Goal: Task Accomplishment & Management: Use online tool/utility

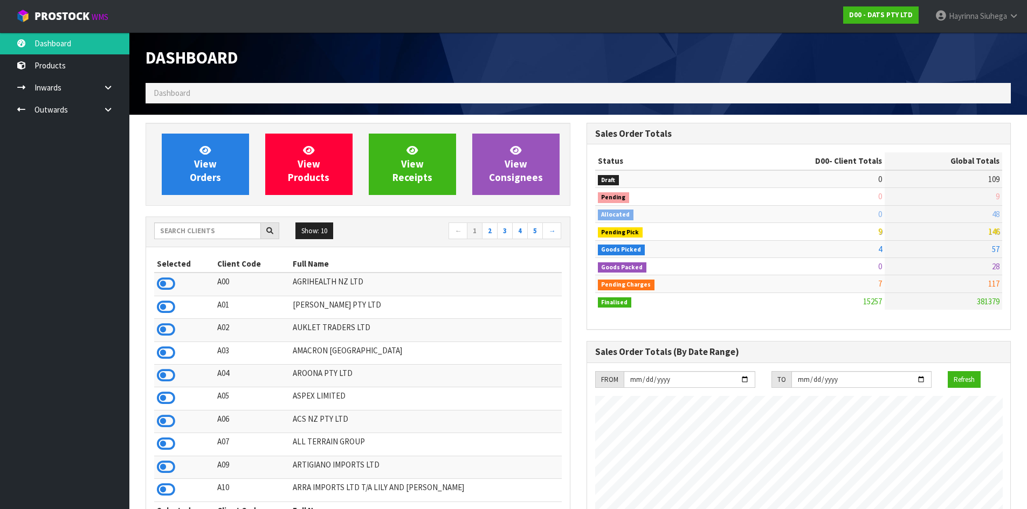
scroll to position [816, 440]
click at [178, 238] on input "text" at bounding box center [207, 231] width 107 height 17
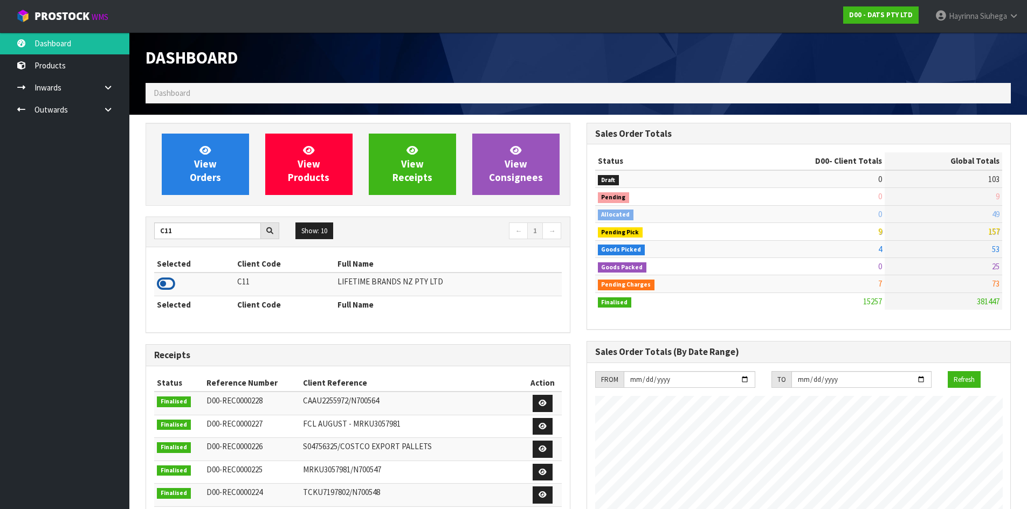
click at [158, 287] on icon at bounding box center [166, 284] width 18 height 16
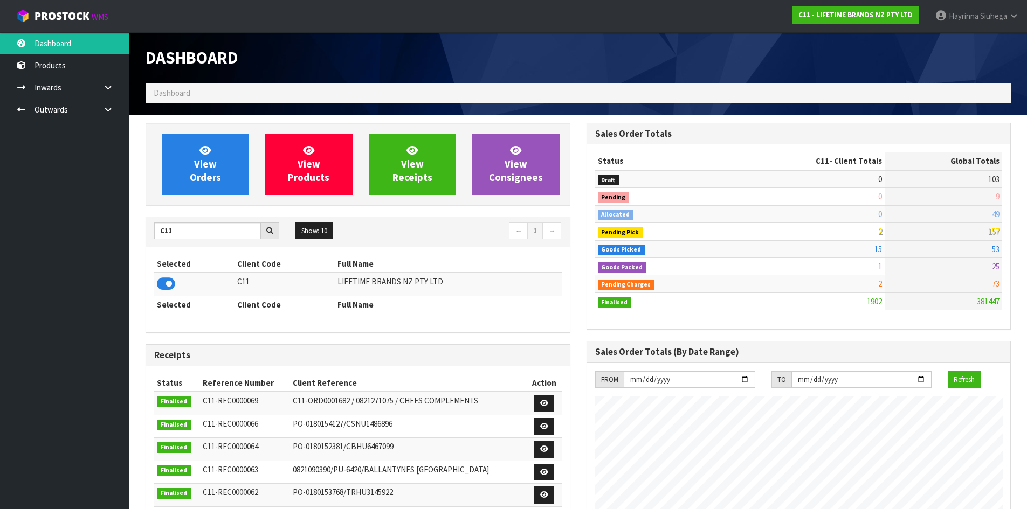
click at [24, 171] on ul "Dashboard Products Categories Serial Numbers Kitsets Packagings Inwards Purchas…" at bounding box center [64, 270] width 129 height 477
drag, startPoint x: 203, startPoint y: 230, endPoint x: 0, endPoint y: 233, distance: 202.7
click at [0, 233] on body "Toggle navigation ProStock WMS C11 - LIFETIME BRANDS NZ PTY LTD Hayrinna Siuheg…" at bounding box center [513, 254] width 1027 height 509
click at [168, 288] on icon at bounding box center [166, 284] width 18 height 16
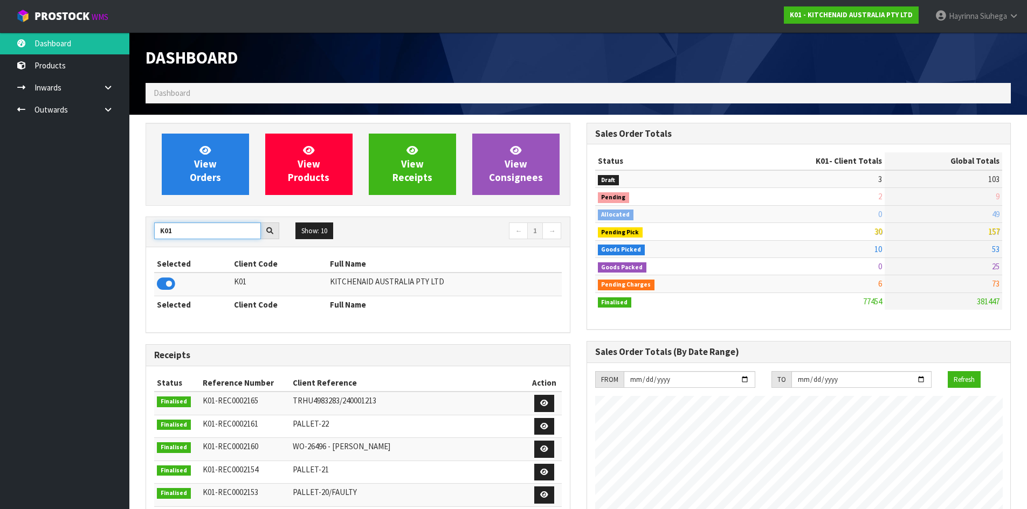
drag, startPoint x: 205, startPoint y: 225, endPoint x: 0, endPoint y: 224, distance: 205.3
click at [0, 225] on body "Toggle navigation ProStock WMS K01 - KITCHENAID AUSTRALIA PTY LTD Hayrinna Siuh…" at bounding box center [513, 254] width 1027 height 509
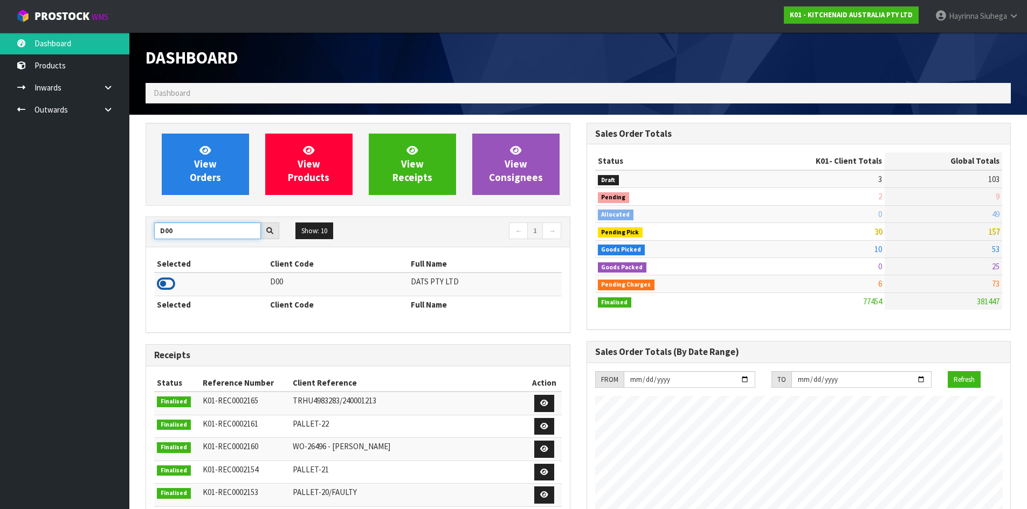
type input "D00"
click at [161, 281] on icon at bounding box center [166, 284] width 18 height 16
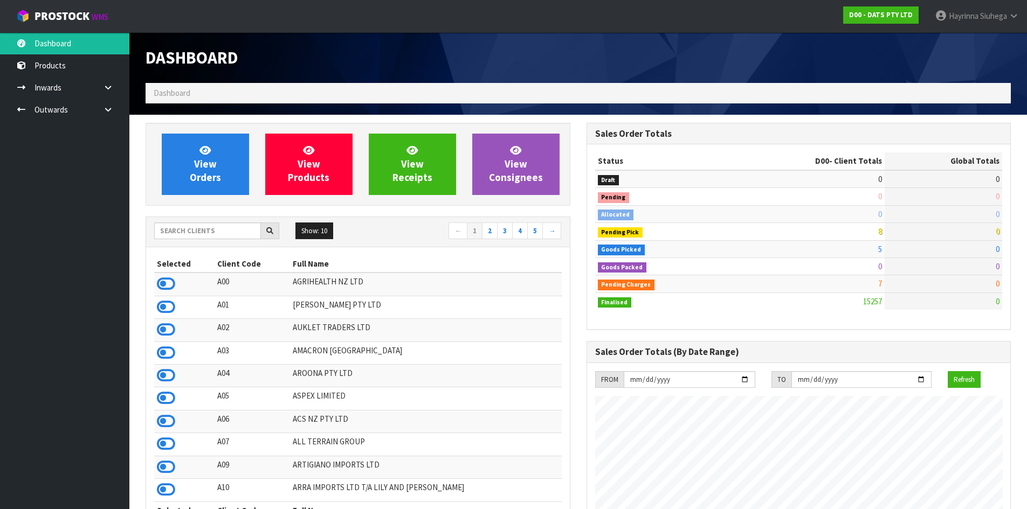
scroll to position [816, 440]
click at [958, 12] on span "Hayrinna" at bounding box center [963, 16] width 30 height 10
click at [958, 43] on icon at bounding box center [955, 43] width 7 height 1
